Goal: Task Accomplishment & Management: Manage account settings

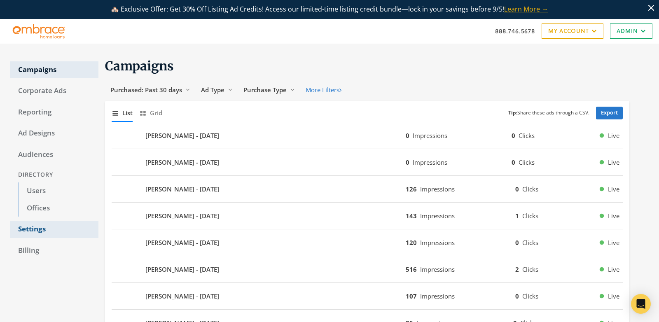
click at [29, 229] on link "Settings" at bounding box center [54, 229] width 89 height 17
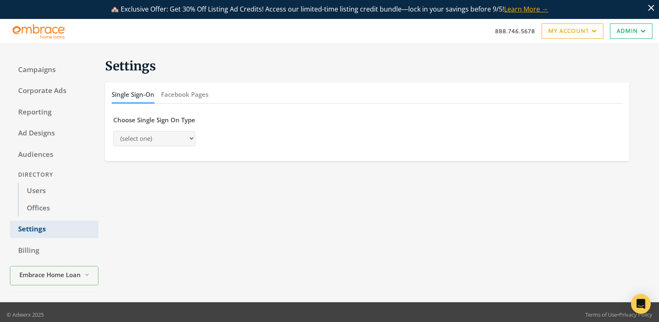
select select "[PERSON_NAME]"
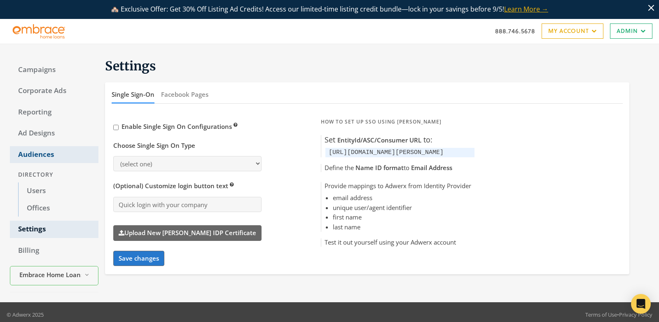
click at [44, 153] on link "Audiences" at bounding box center [54, 154] width 89 height 17
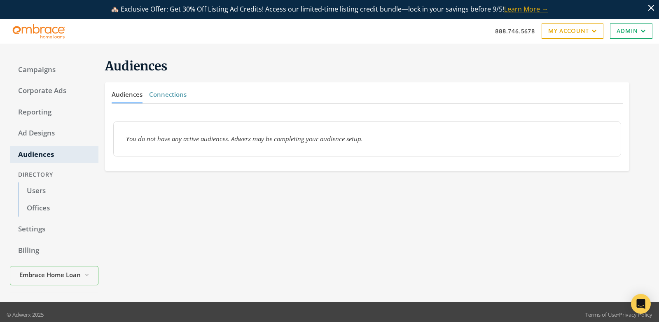
drag, startPoint x: 182, startPoint y: 86, endPoint x: 177, endPoint y: 91, distance: 7.3
click at [180, 88] on button "Connections" at bounding box center [167, 95] width 37 height 18
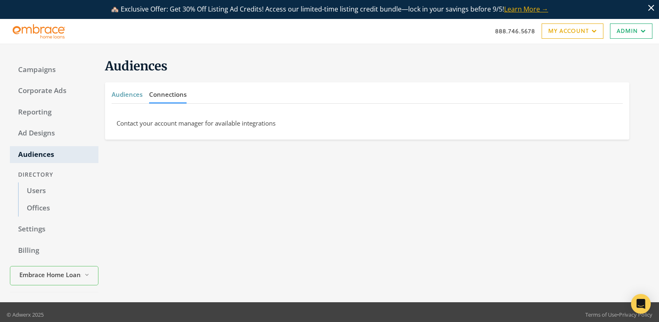
click at [122, 94] on button "Audiences" at bounding box center [127, 95] width 31 height 18
